Goal: Use online tool/utility: Utilize a website feature to perform a specific function

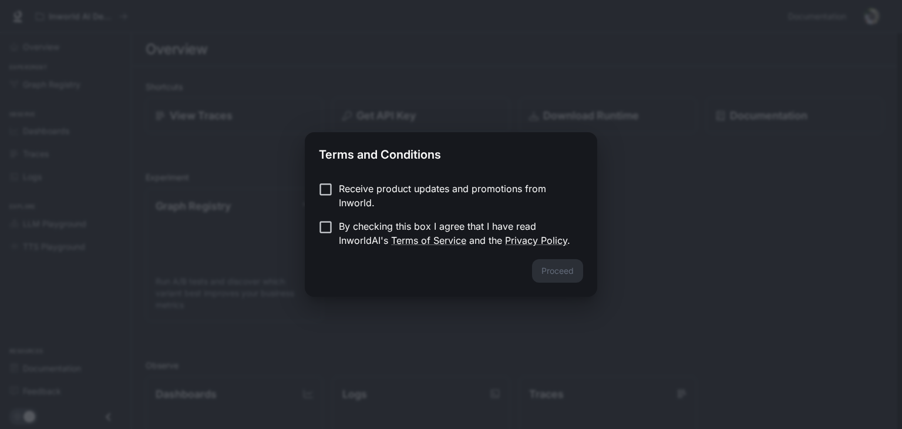
click at [503, 226] on p "By checking this box I agree that I have read InworldAI's Terms of Service and …" at bounding box center [456, 233] width 235 height 28
click at [549, 272] on button "Proceed" at bounding box center [557, 270] width 51 height 23
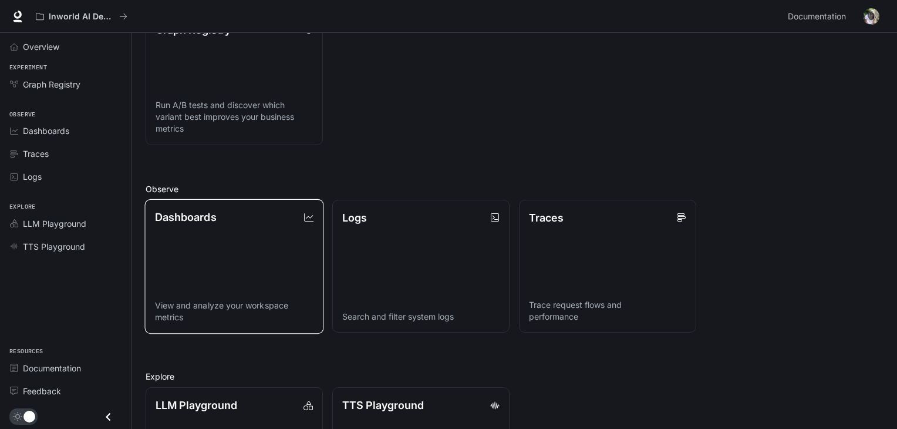
scroll to position [281, 0]
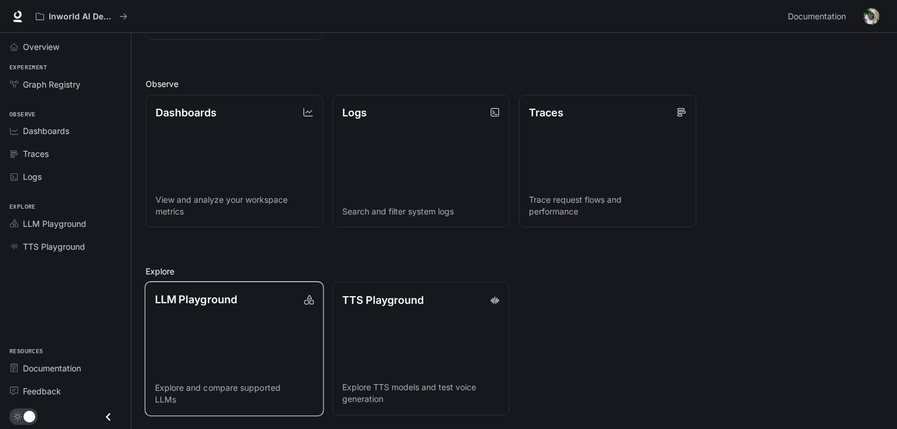
click at [223, 362] on link "LLM Playground Explore and compare supported LLMs" at bounding box center [233, 348] width 179 height 134
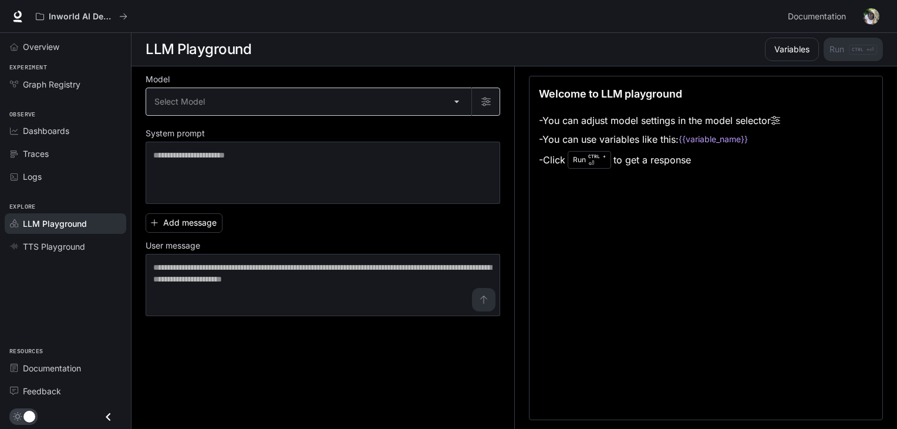
click at [282, 99] on body "Skip to main content Inworld AI Demos Documentation Documentation Portal Overvi…" at bounding box center [448, 214] width 897 height 429
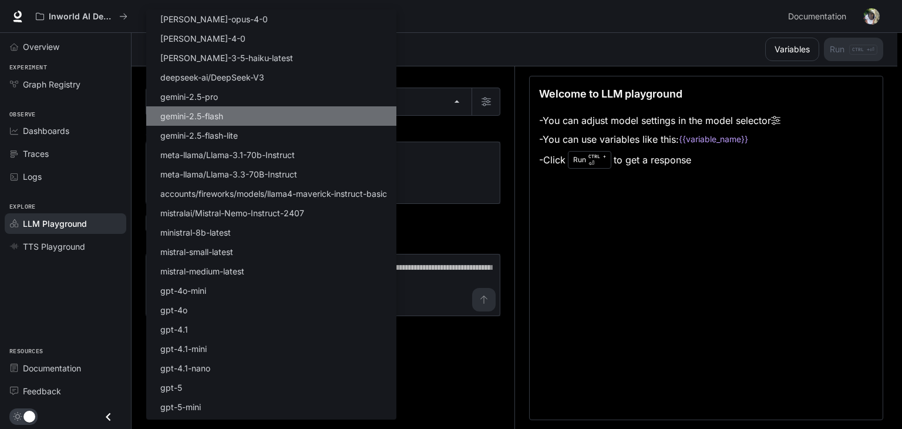
click at [270, 119] on li "gemini-2.5-flash" at bounding box center [271, 115] width 250 height 19
type input "**********"
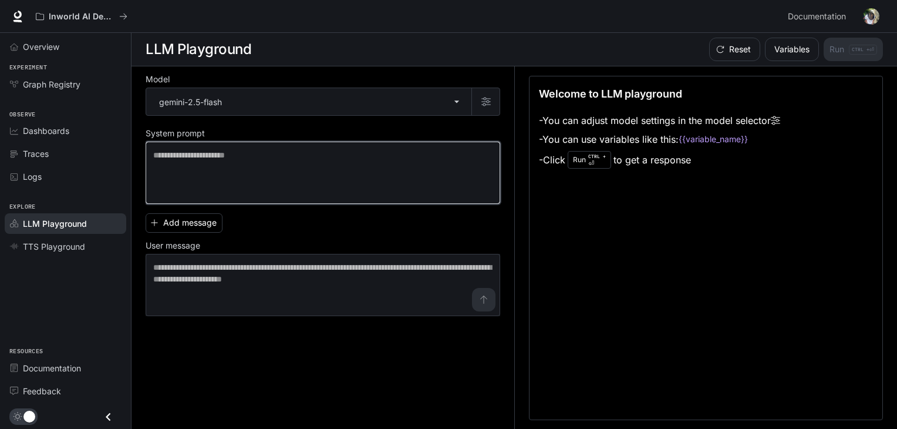
click at [360, 152] on textarea at bounding box center [322, 172] width 339 height 47
type textarea "**"
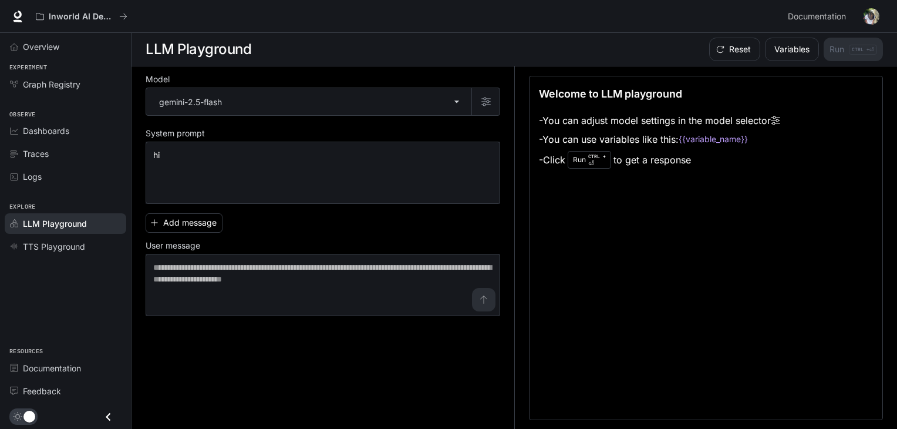
click at [672, 224] on div "Welcome to LLM playground - You can adjust model settings in the model selector…" at bounding box center [706, 248] width 354 height 344
click at [578, 162] on div "Run CTRL + ⏎" at bounding box center [589, 160] width 43 height 18
click at [42, 177] on span "Logs" at bounding box center [32, 176] width 19 height 12
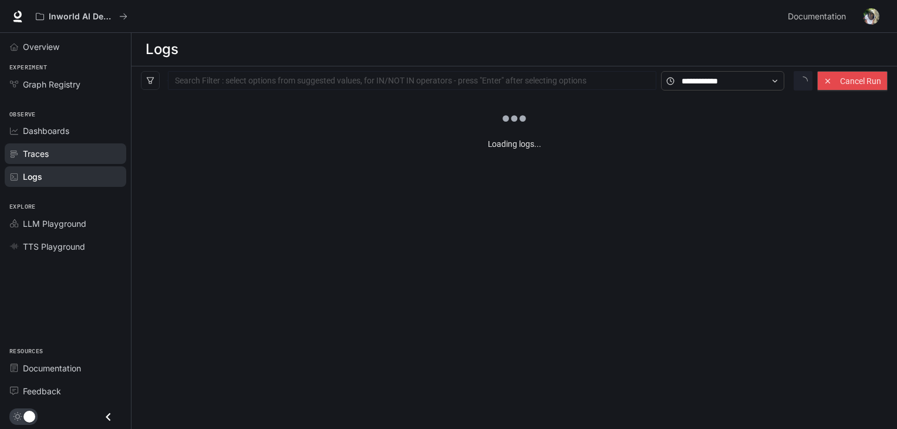
click at [104, 150] on div "Traces" at bounding box center [72, 153] width 98 height 12
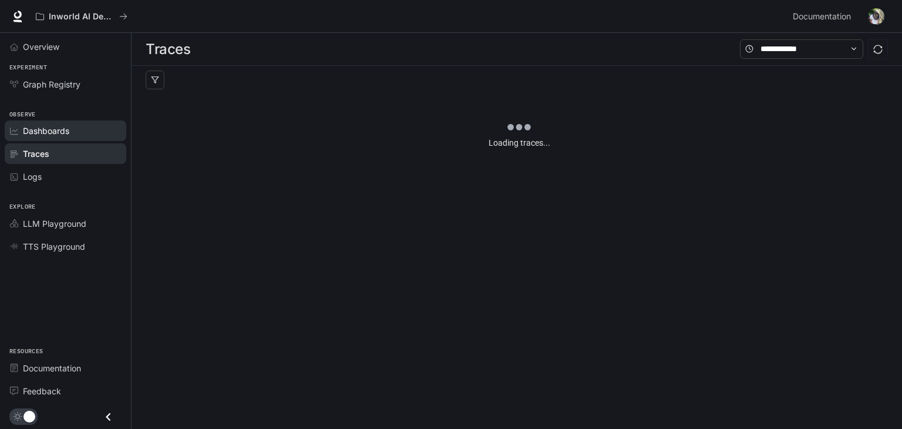
click at [94, 132] on div "Dashboards" at bounding box center [72, 131] width 98 height 12
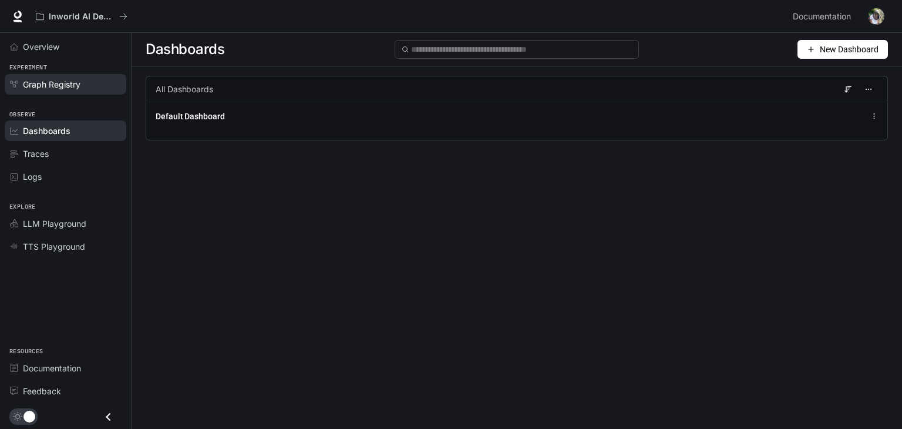
click at [78, 85] on span "Graph Registry" at bounding box center [52, 84] width 58 height 12
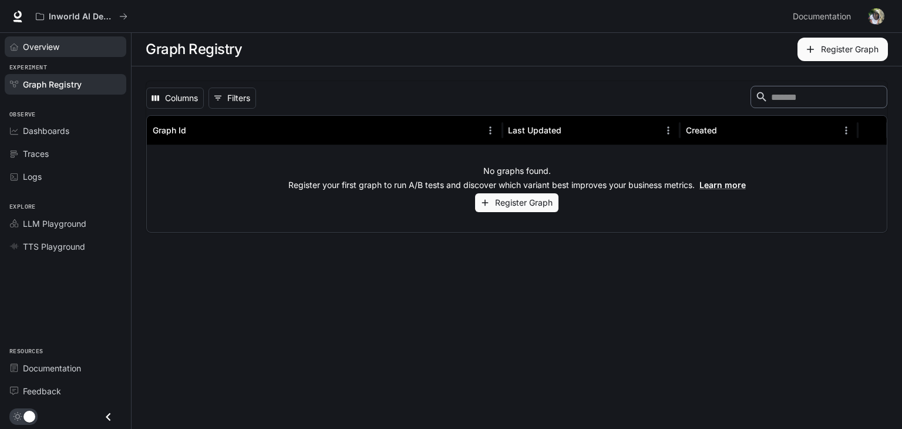
click at [73, 38] on link "Overview" at bounding box center [66, 46] width 122 height 21
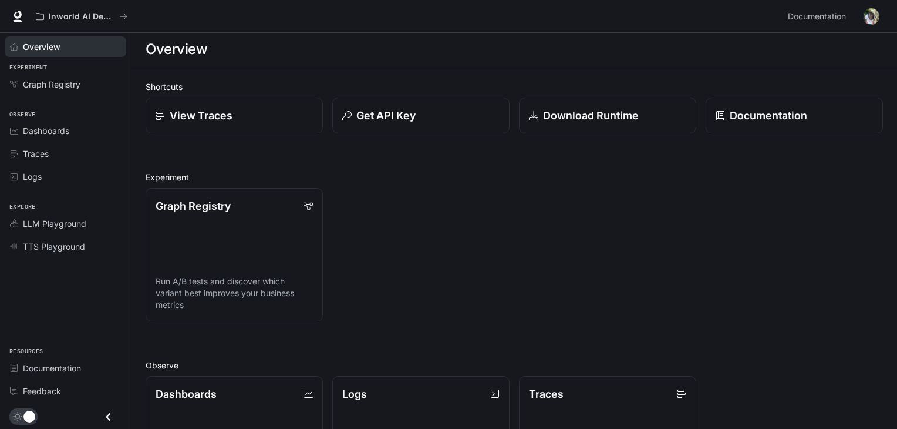
click at [73, 38] on link "Overview" at bounding box center [66, 46] width 122 height 21
drag, startPoint x: 71, startPoint y: 21, endPoint x: 0, endPoint y: 13, distance: 71.5
click at [0, 14] on div "Inworld AI Demos Documentation Documentation" at bounding box center [448, 16] width 897 height 33
click at [864, 16] on img "button" at bounding box center [871, 16] width 16 height 16
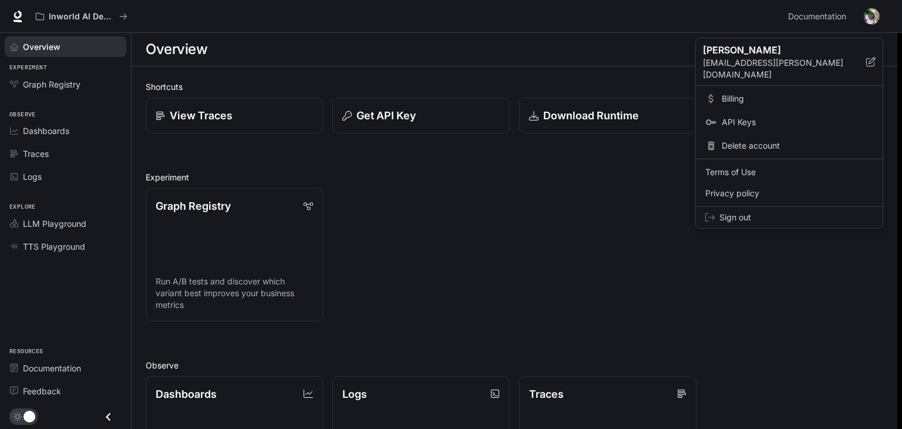
click at [749, 211] on span "Sign out" at bounding box center [796, 217] width 154 height 12
